Goal: Information Seeking & Learning: Learn about a topic

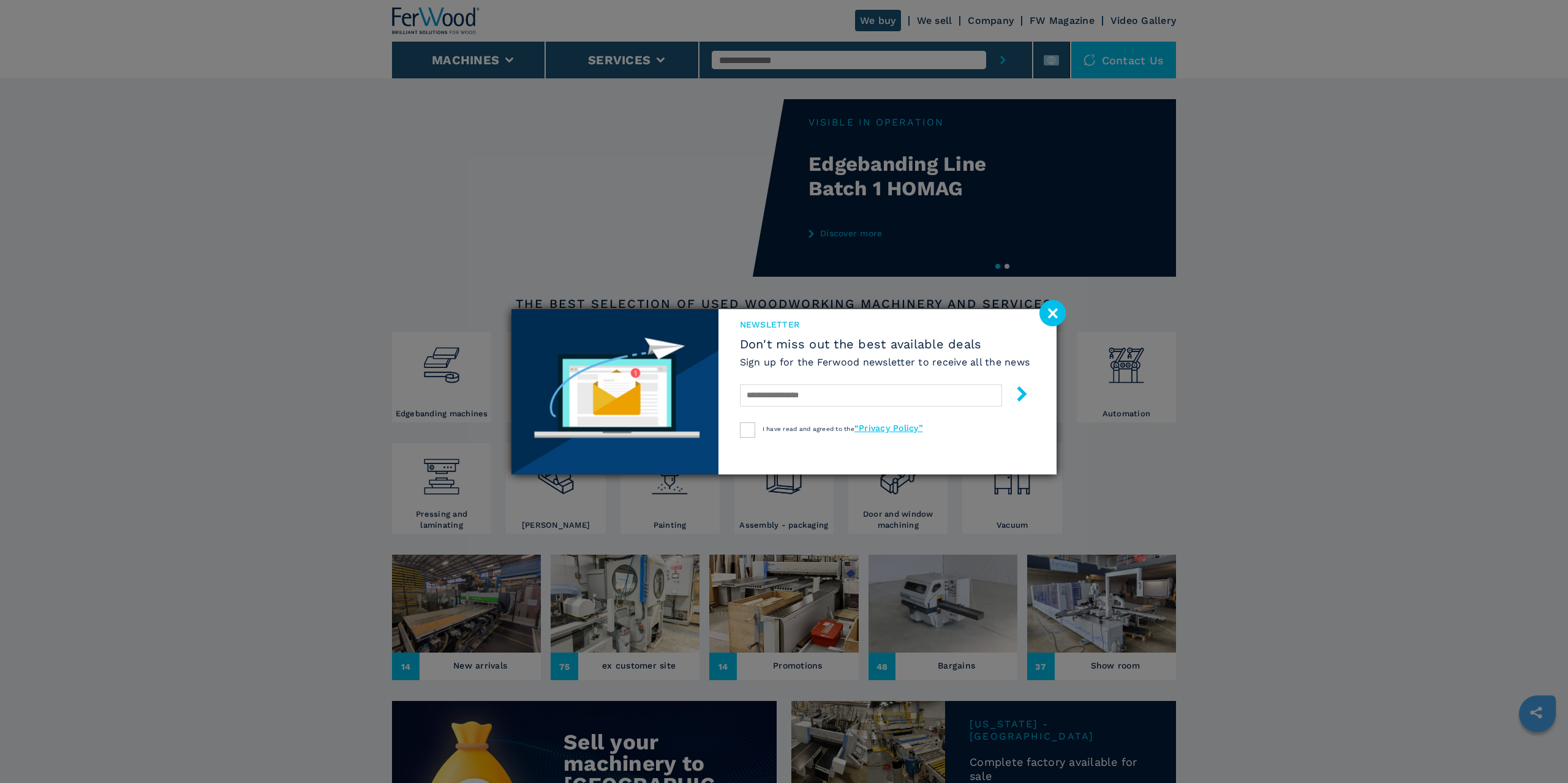
click at [1057, 317] on image at bounding box center [1052, 313] width 26 height 26
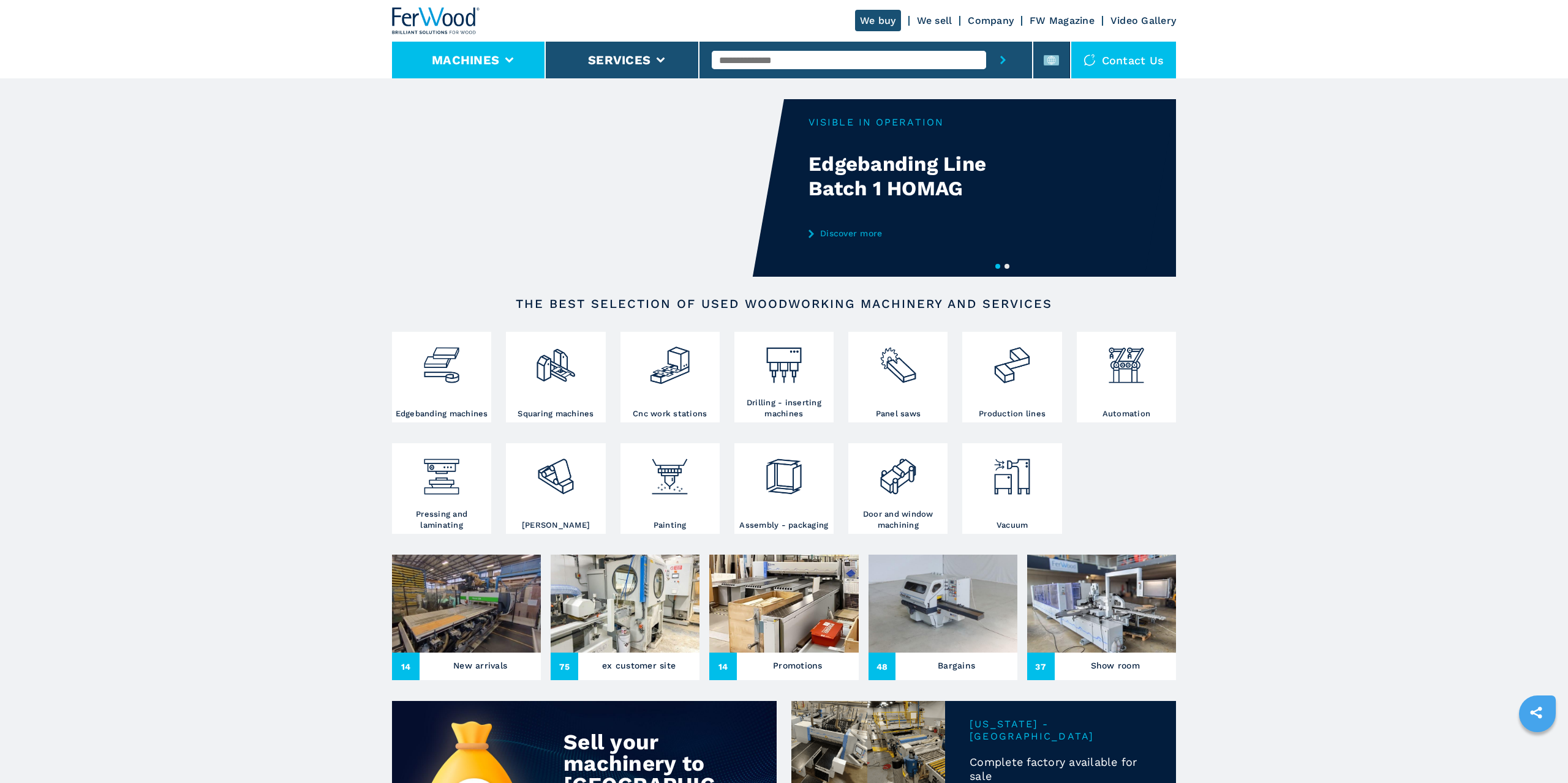
click at [439, 67] on button "Machines" at bounding box center [465, 60] width 68 height 15
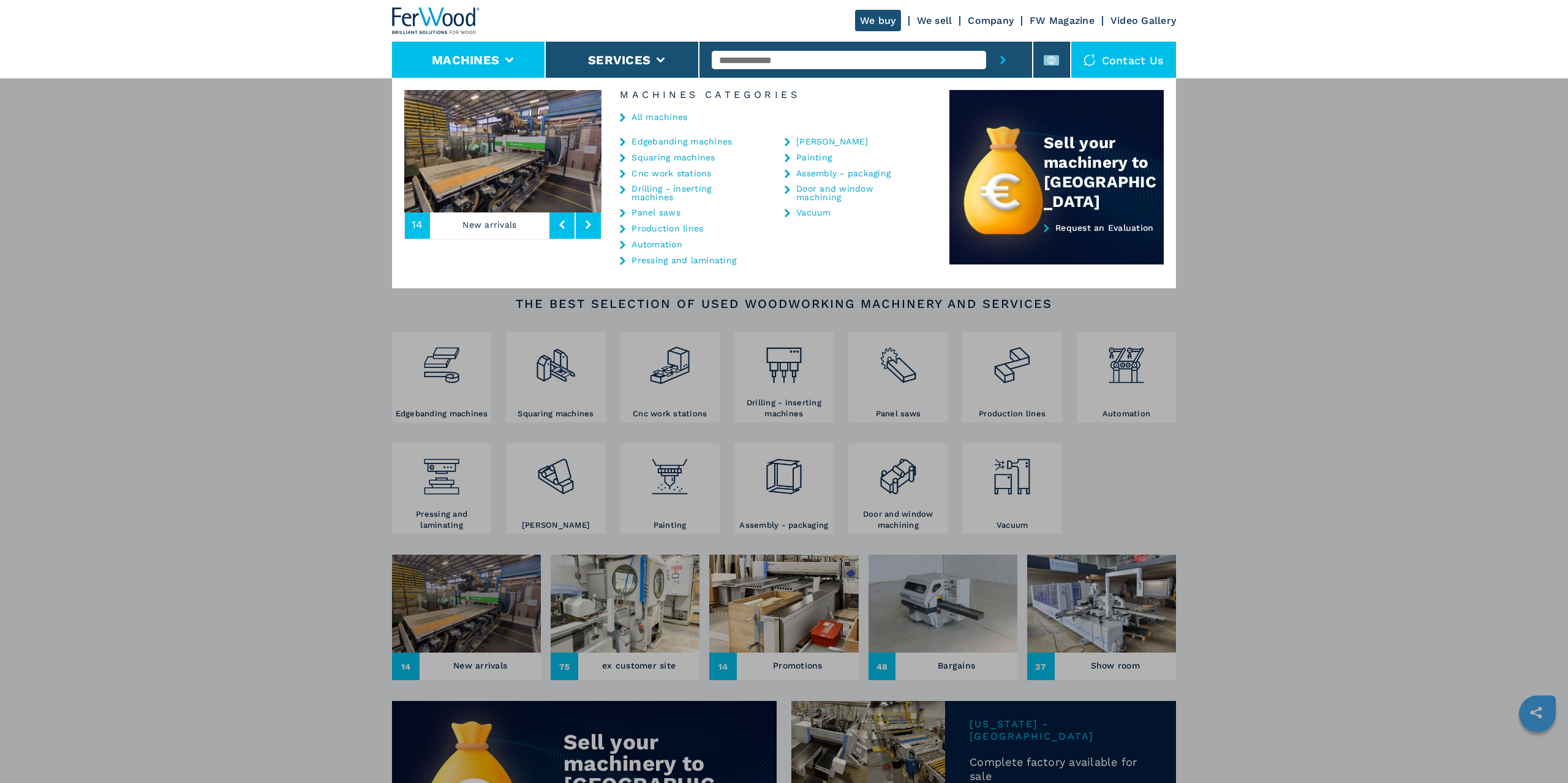
click at [651, 115] on link "All machines" at bounding box center [659, 116] width 56 height 8
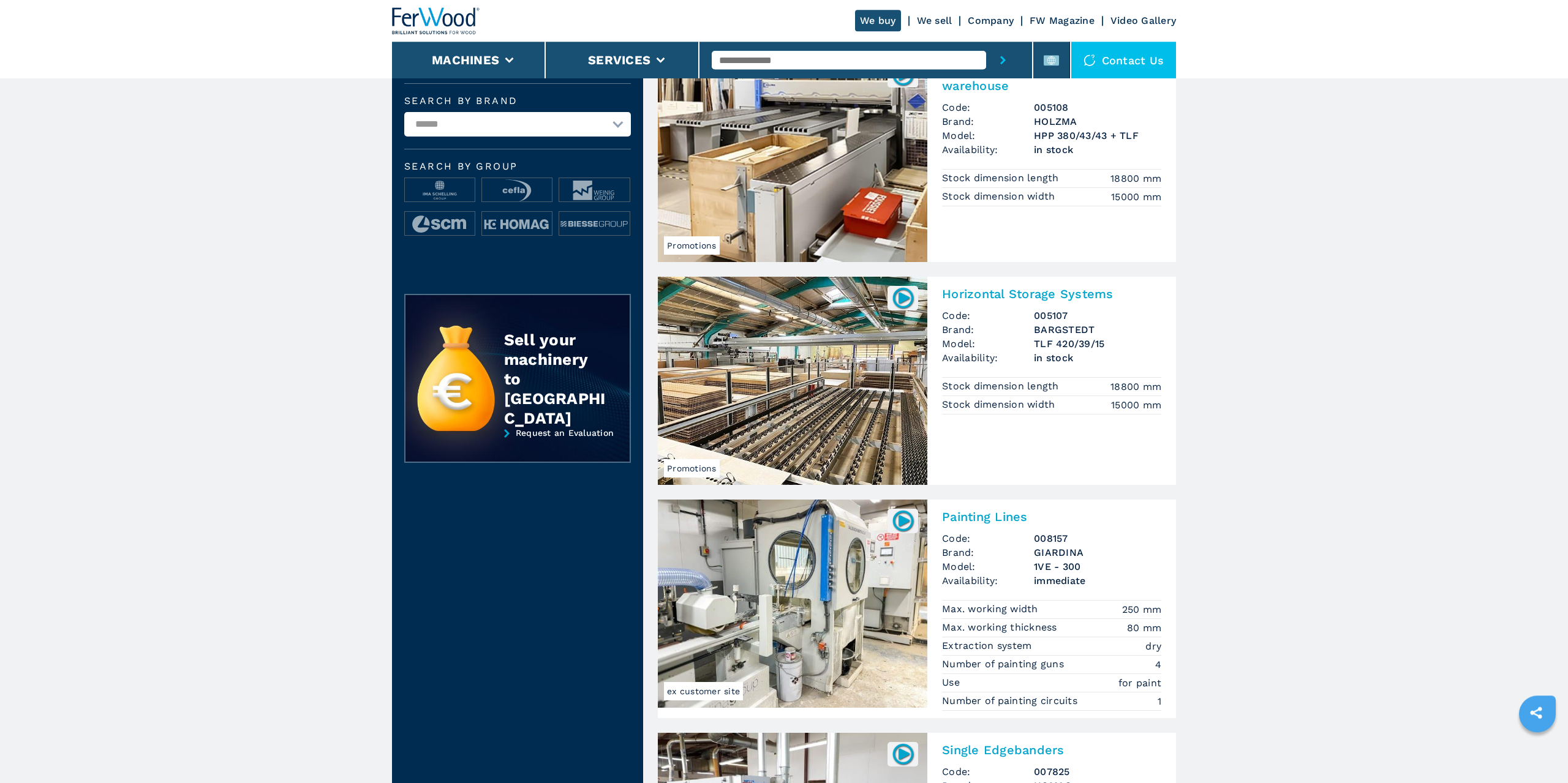
scroll to position [208, 0]
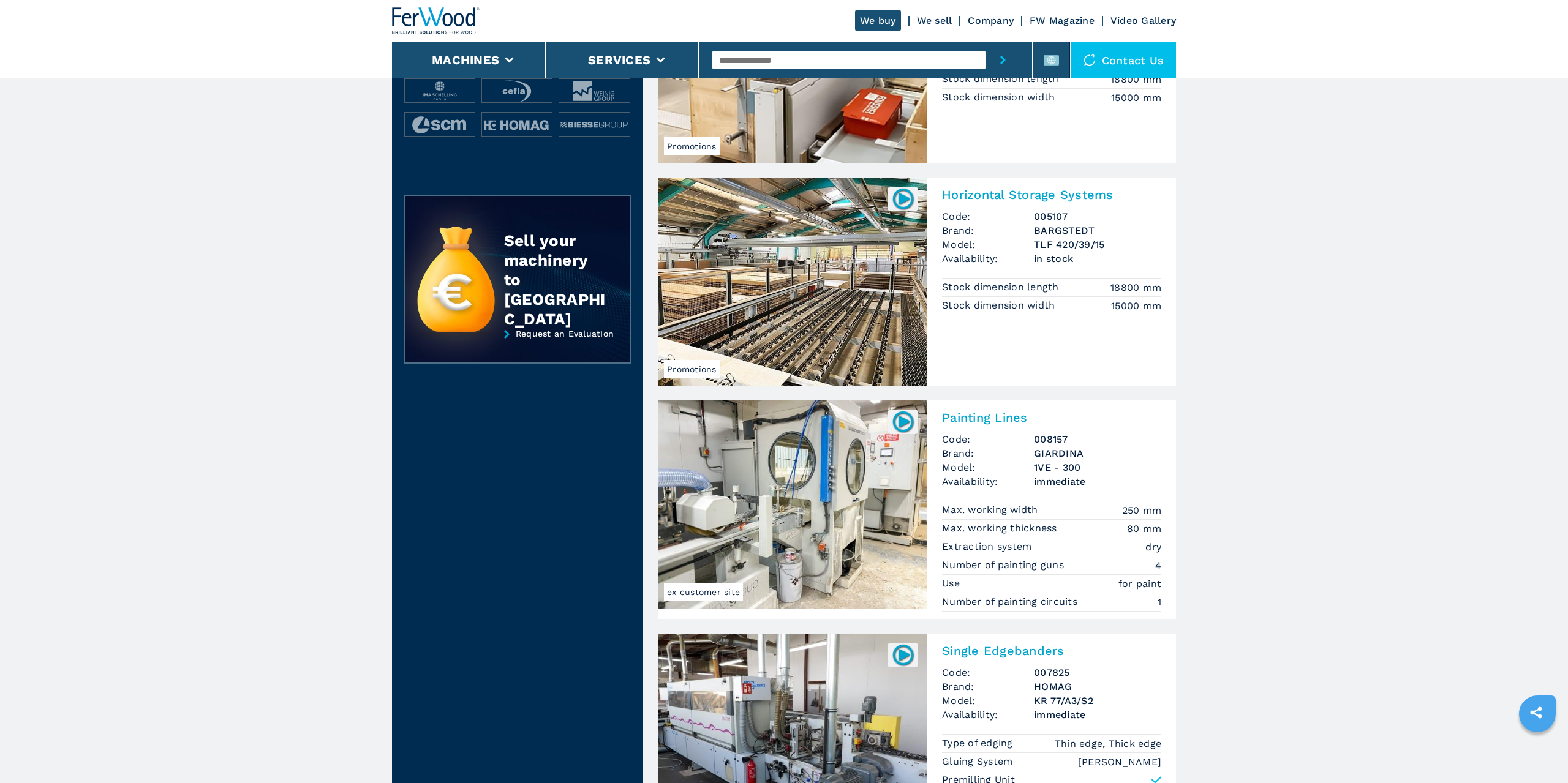
click at [988, 415] on h2 "Painting Lines" at bounding box center [1051, 418] width 219 height 15
